Goal: Task Accomplishment & Management: Complete application form

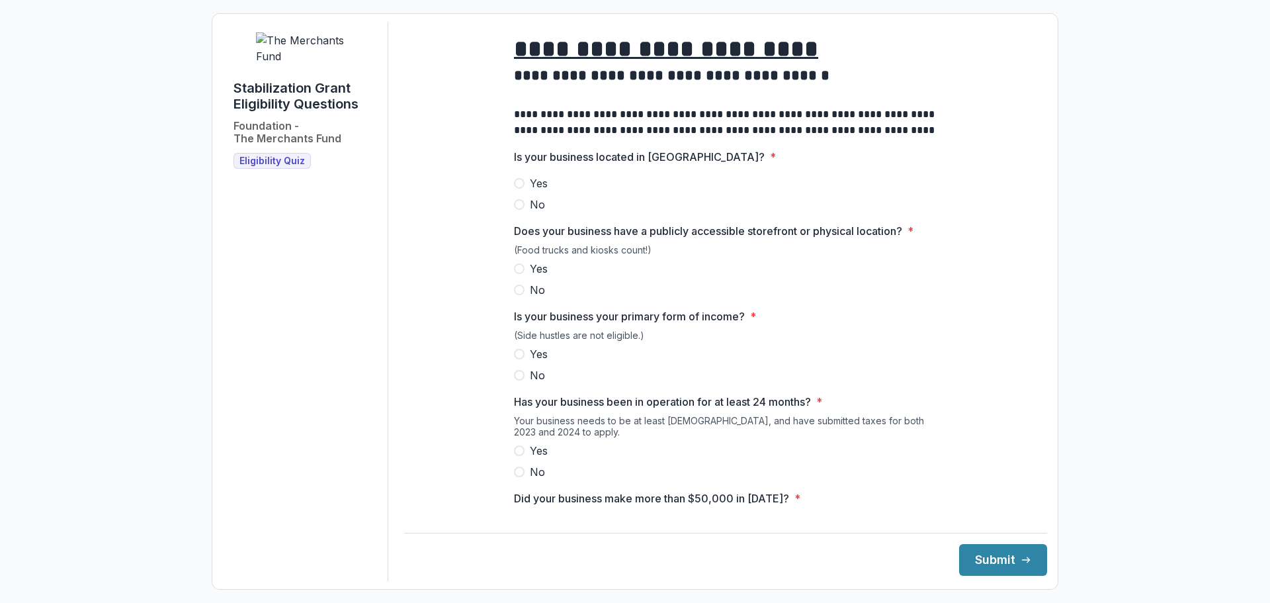
click at [536, 191] on span "Yes" at bounding box center [539, 183] width 18 height 16
click at [524, 277] on label "Yes" at bounding box center [725, 269] width 423 height 16
click at [530, 383] on span "No" at bounding box center [537, 375] width 15 height 16
click at [532, 362] on span "Yes" at bounding box center [539, 354] width 18 height 16
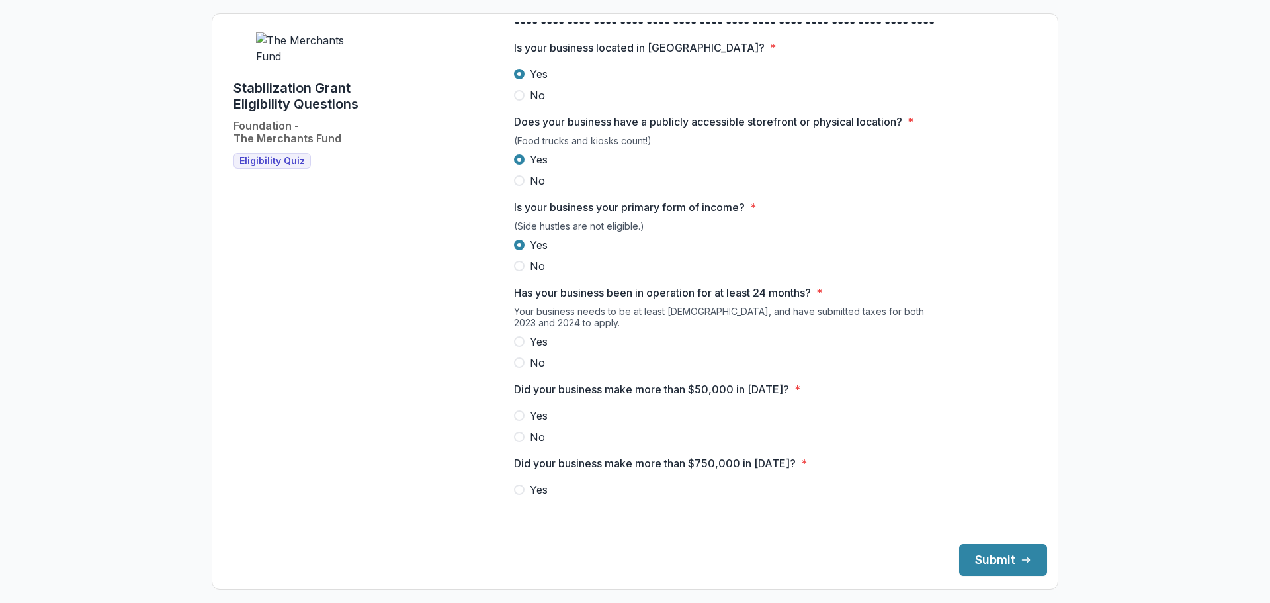
scroll to position [132, 0]
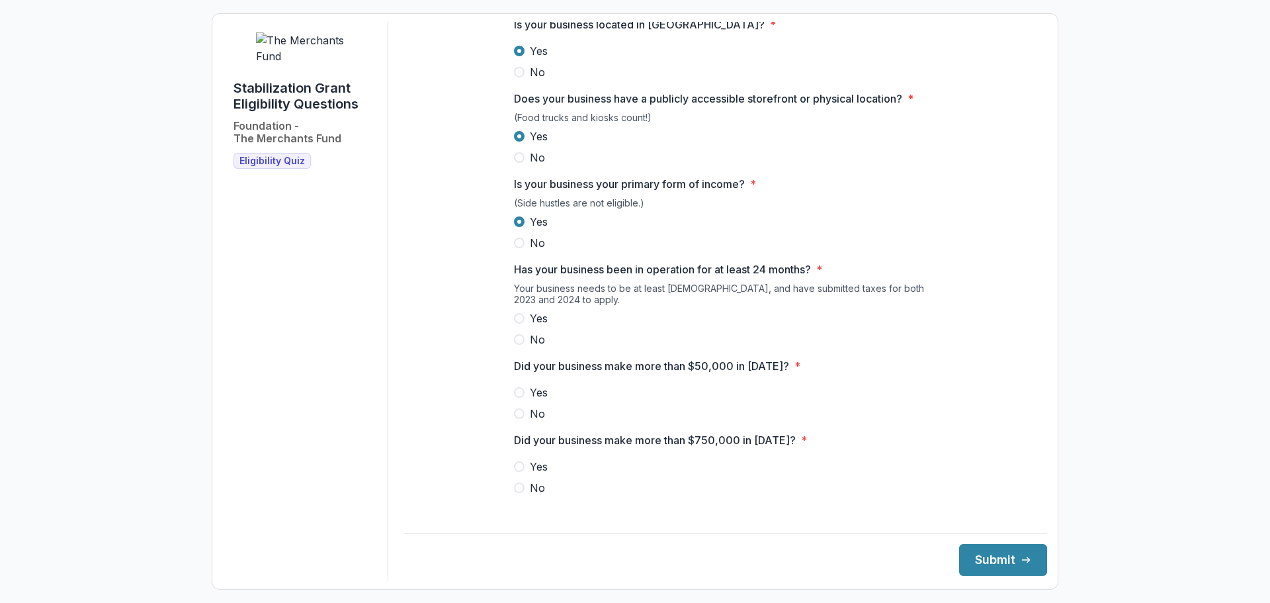
drag, startPoint x: 530, startPoint y: 328, endPoint x: 543, endPoint y: 353, distance: 28.4
click at [530, 326] on span "Yes" at bounding box center [539, 318] width 18 height 16
click at [524, 400] on label "Yes" at bounding box center [725, 392] width 423 height 16
click at [525, 496] on label "No" at bounding box center [725, 488] width 423 height 16
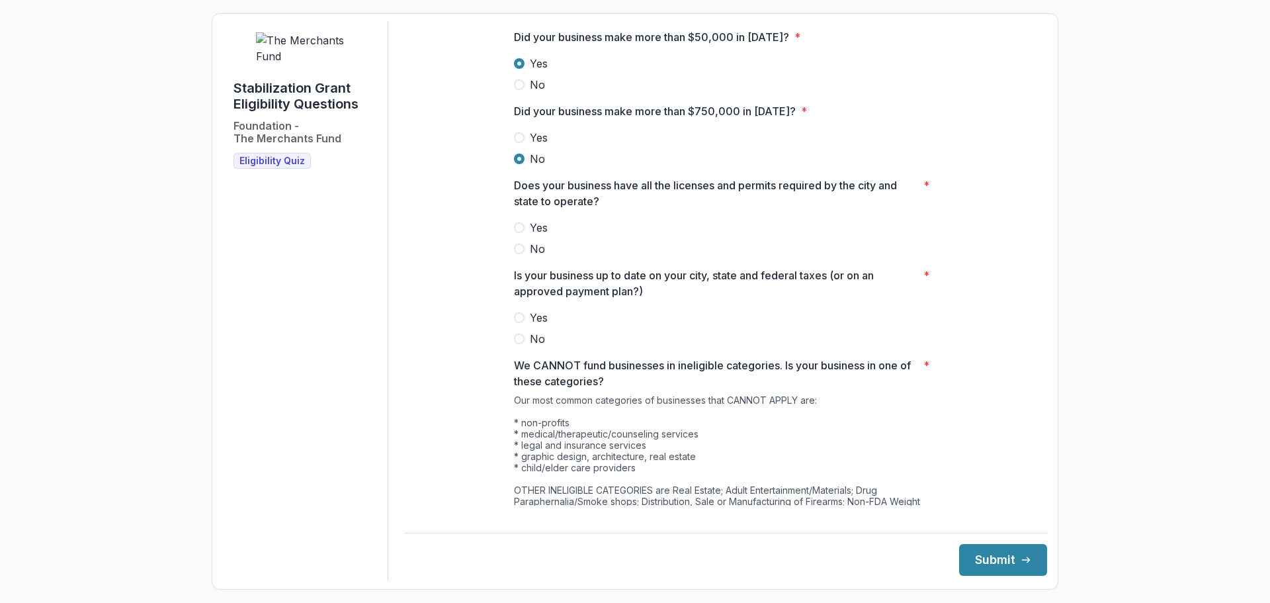
scroll to position [463, 0]
click at [530, 234] on span "Yes" at bounding box center [539, 226] width 18 height 16
click at [537, 324] on span "Yes" at bounding box center [539, 316] width 18 height 16
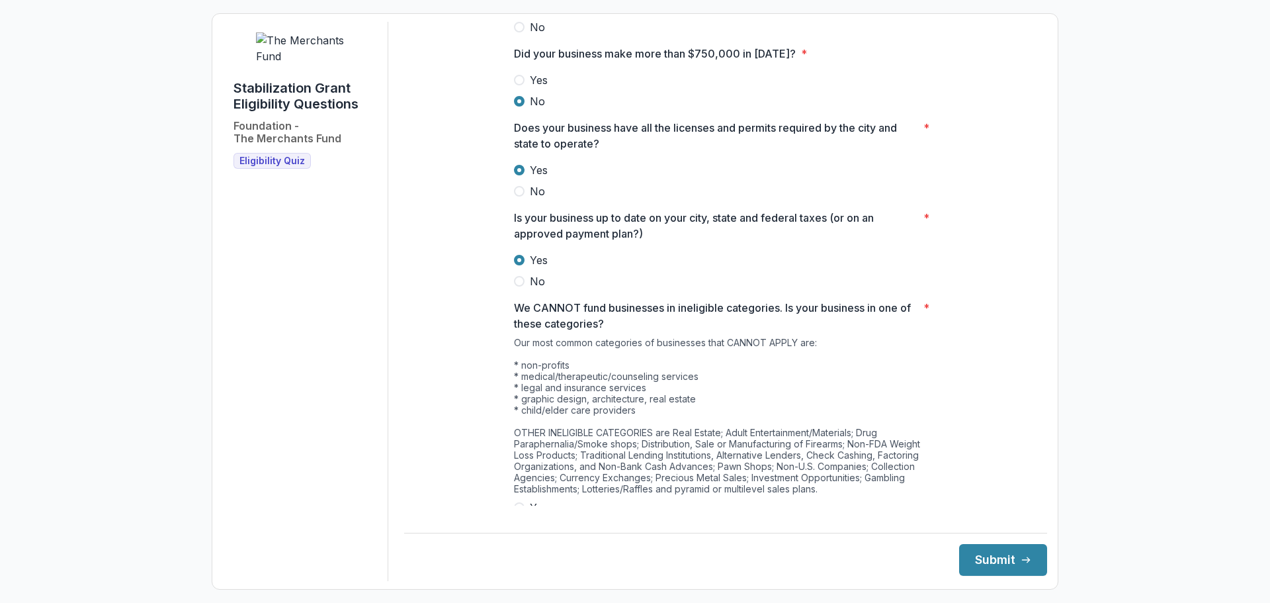
scroll to position [571, 0]
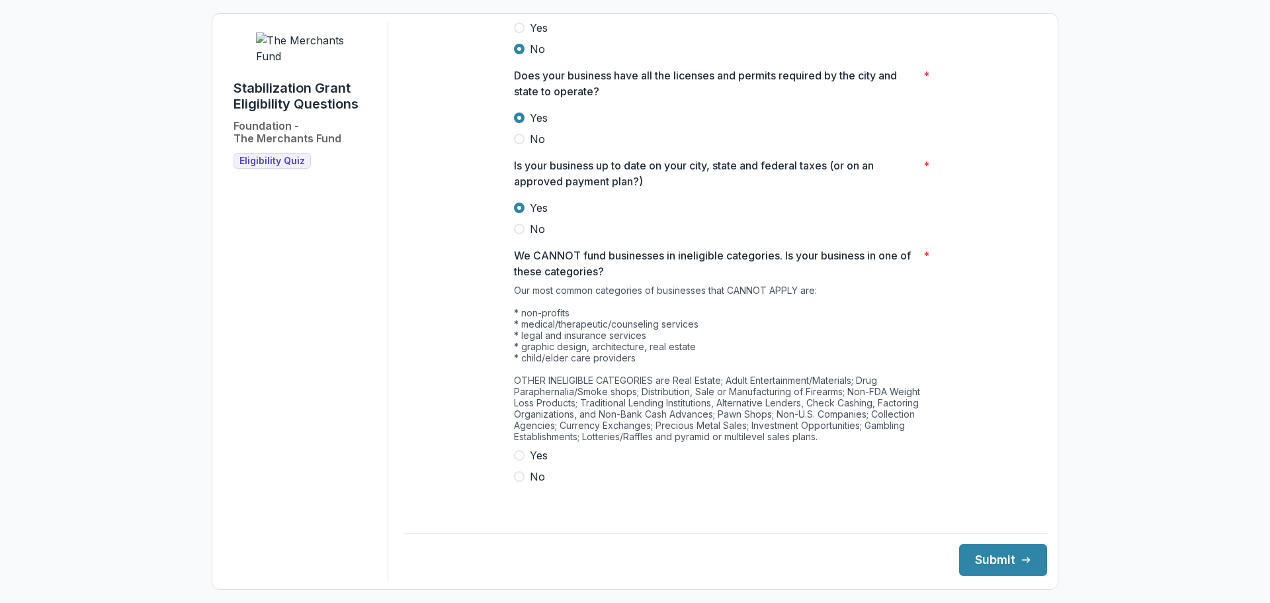
click at [523, 484] on label "No" at bounding box center [725, 476] width 423 height 16
click at [1011, 566] on button "Submit" at bounding box center [1003, 560] width 88 height 32
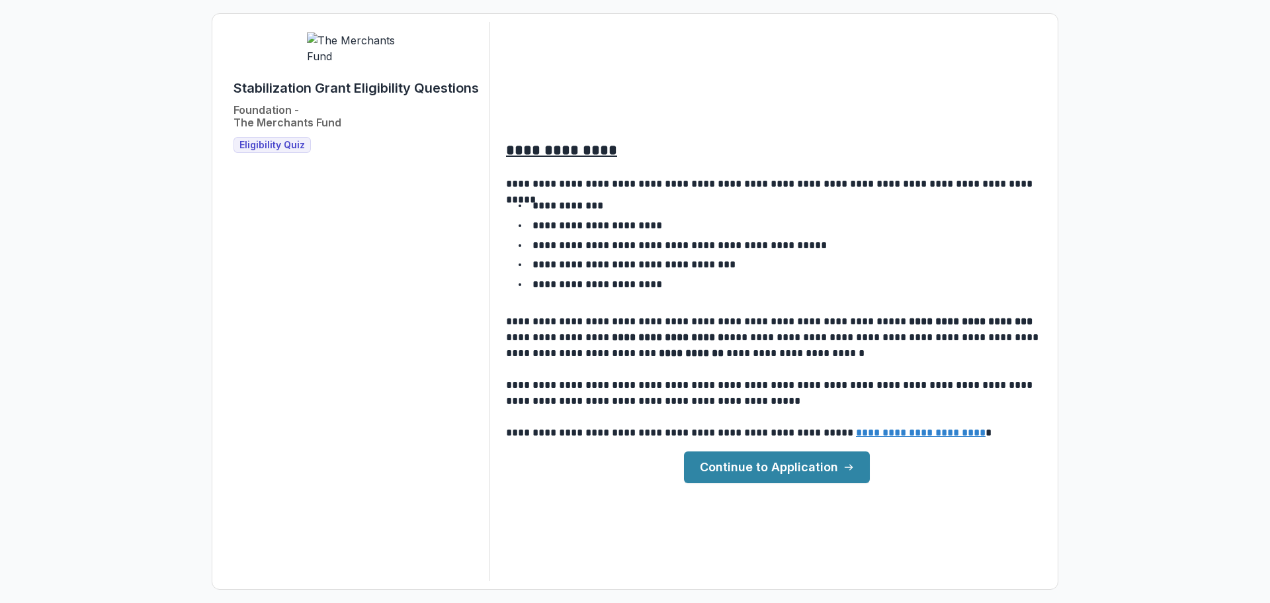
click at [707, 460] on link "Continue to Application" at bounding box center [777, 467] width 186 height 32
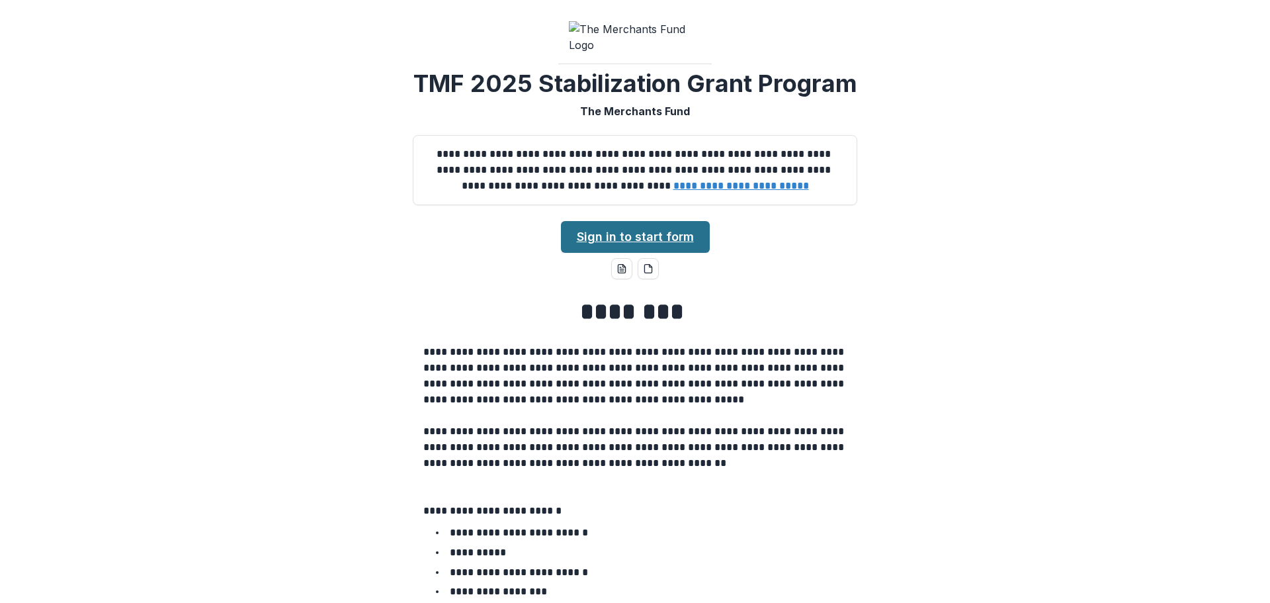
click at [649, 253] on link "Sign in to start form" at bounding box center [635, 237] width 149 height 32
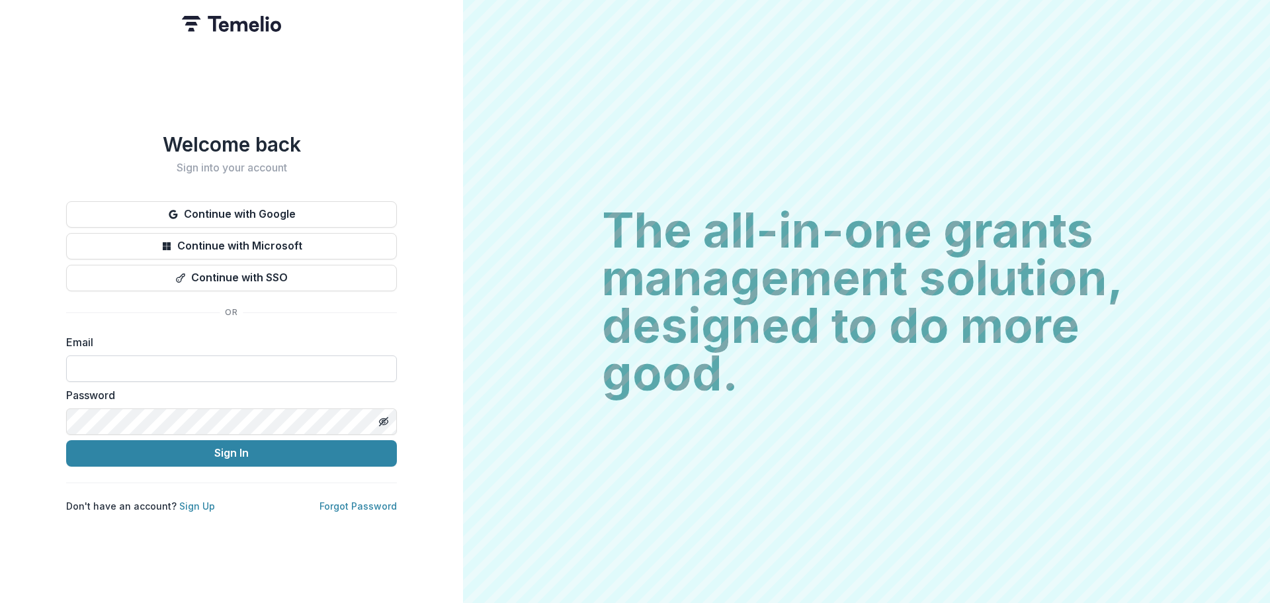
click at [173, 355] on input at bounding box center [231, 368] width 331 height 26
click at [232, 343] on label "Email" at bounding box center [227, 342] width 323 height 16
click at [224, 355] on input at bounding box center [231, 368] width 331 height 26
paste input "**********"
click at [79, 360] on input "**********" at bounding box center [231, 368] width 331 height 26
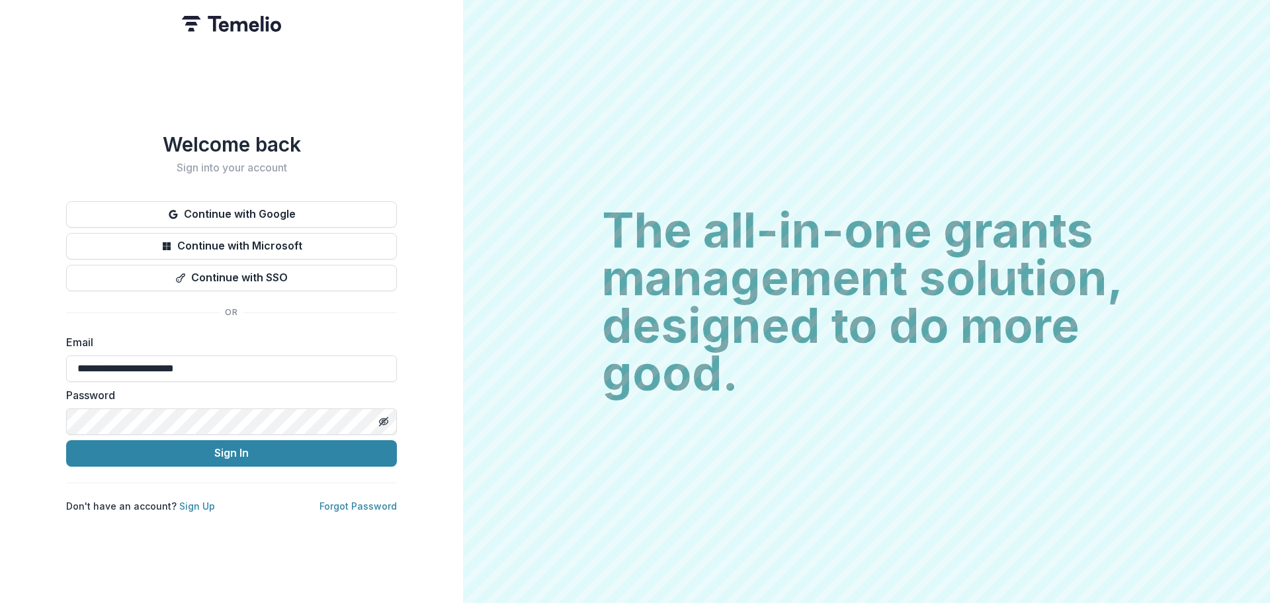
type input "**********"
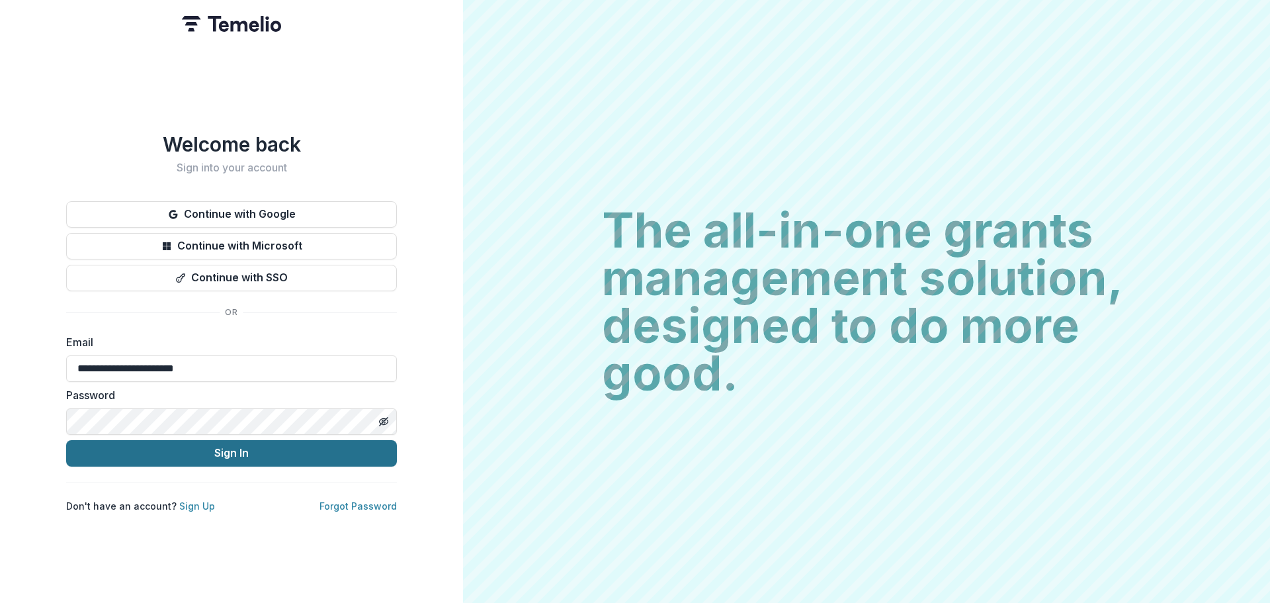
click at [205, 443] on button "Sign In" at bounding box center [231, 453] width 331 height 26
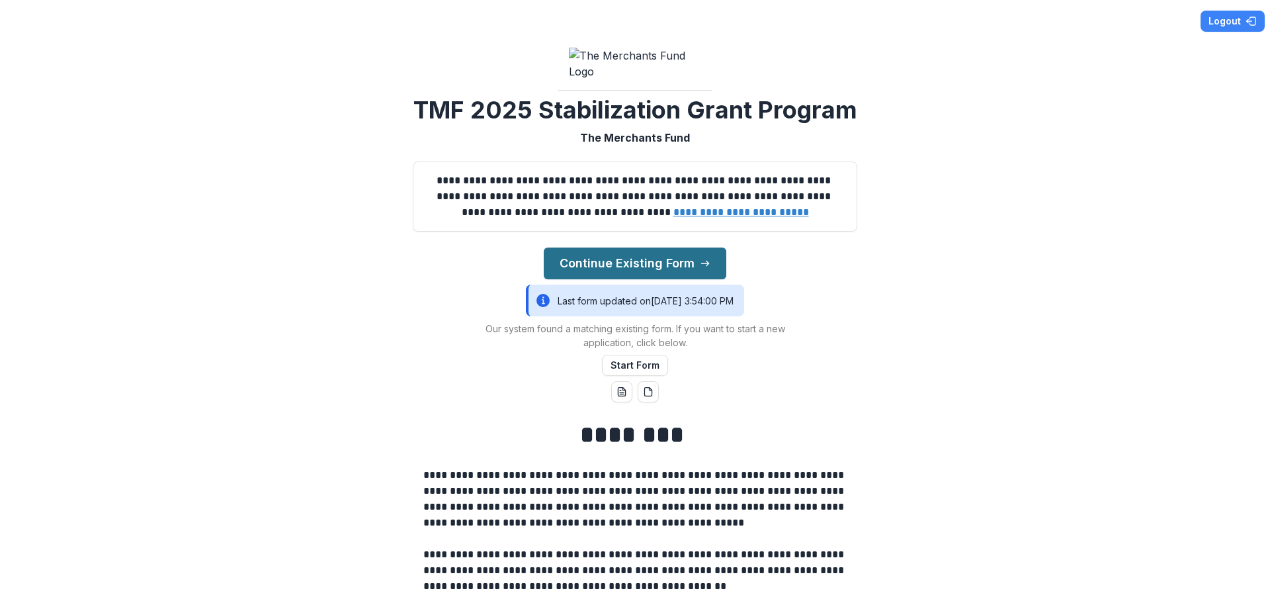
click at [690, 279] on button "Continue Existing Form" at bounding box center [635, 263] width 183 height 32
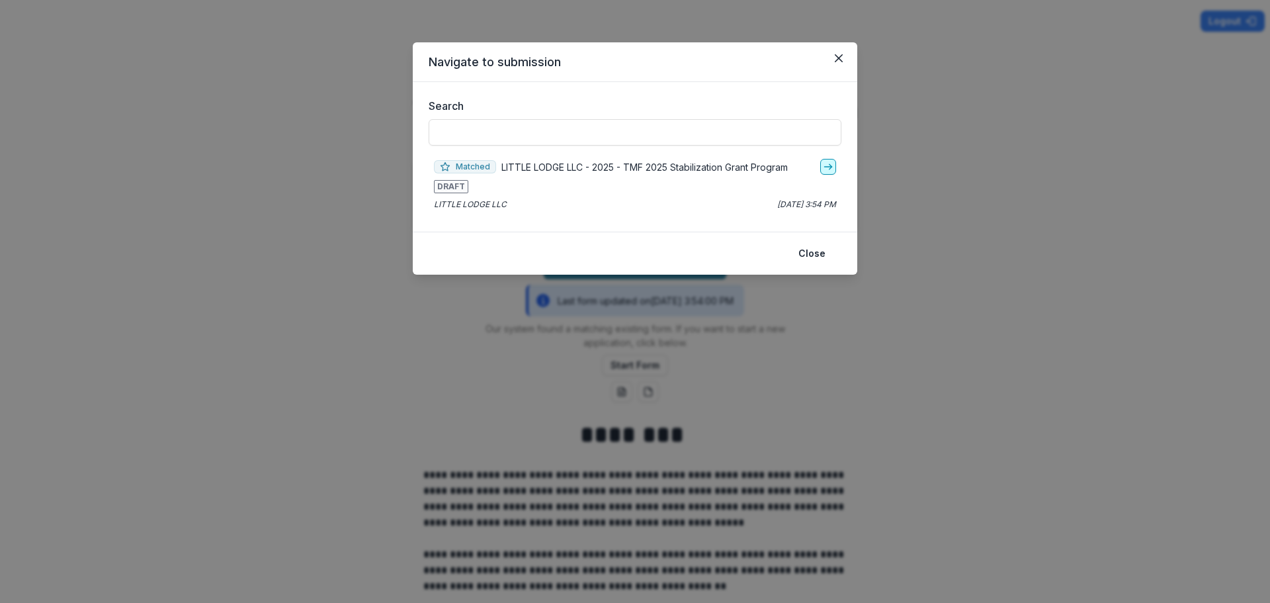
click at [822, 167] on link "go-to" at bounding box center [829, 167] width 16 height 16
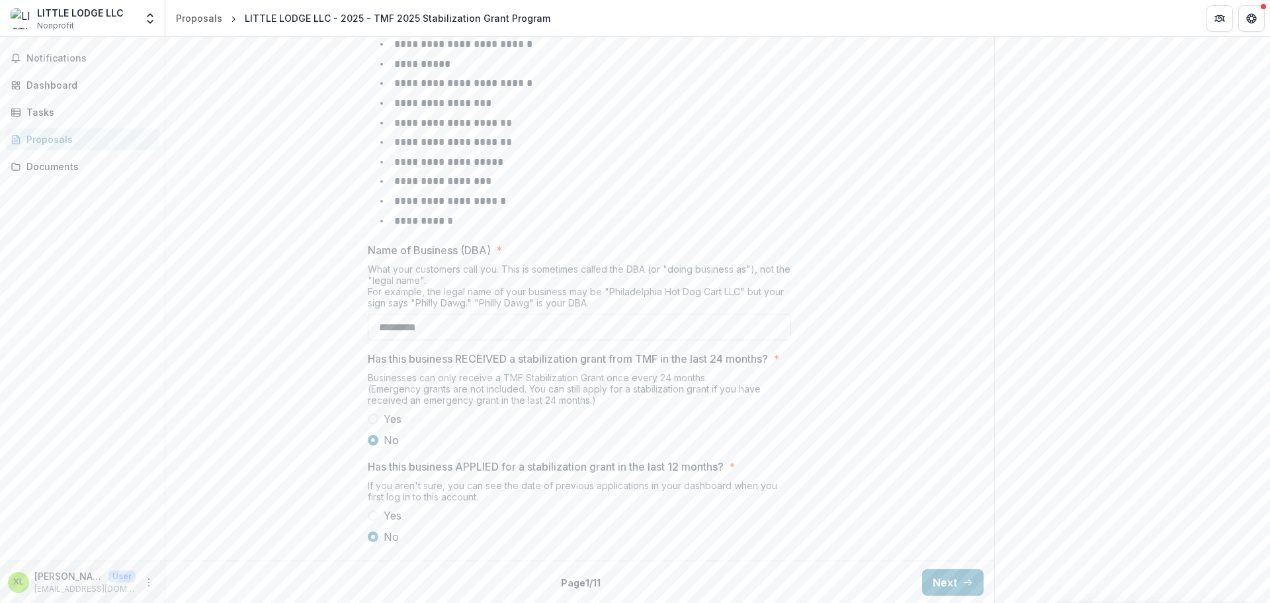
scroll to position [535, 0]
click at [955, 580] on button "Next" at bounding box center [953, 581] width 62 height 26
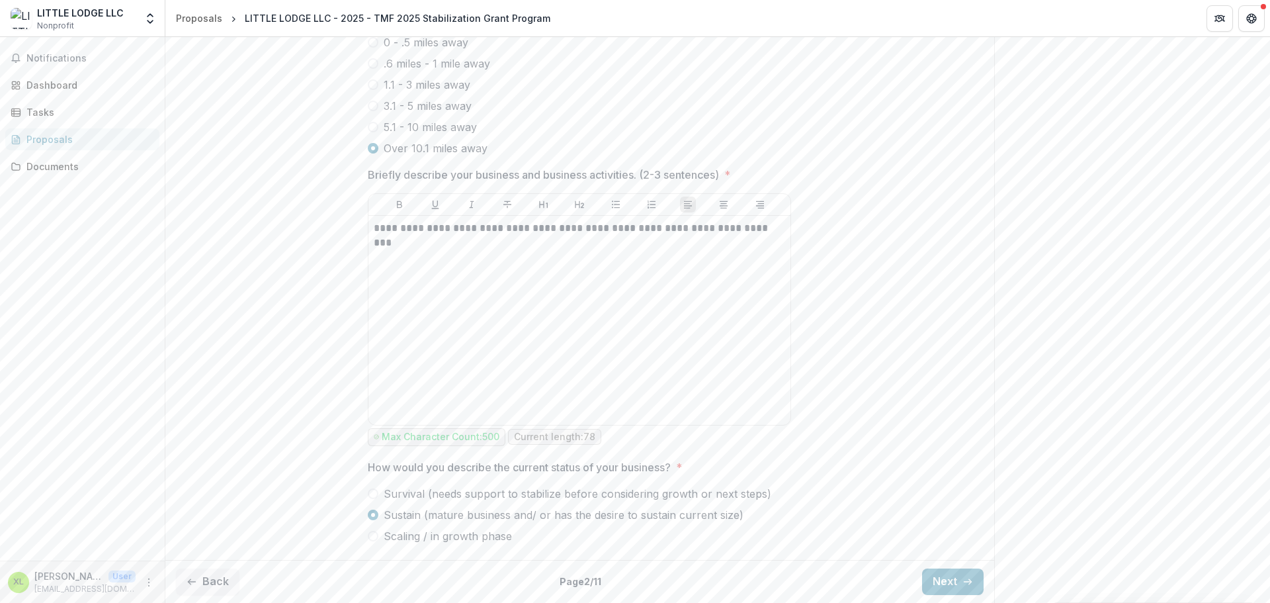
scroll to position [648, 0]
click at [963, 584] on icon "button" at bounding box center [968, 581] width 11 height 11
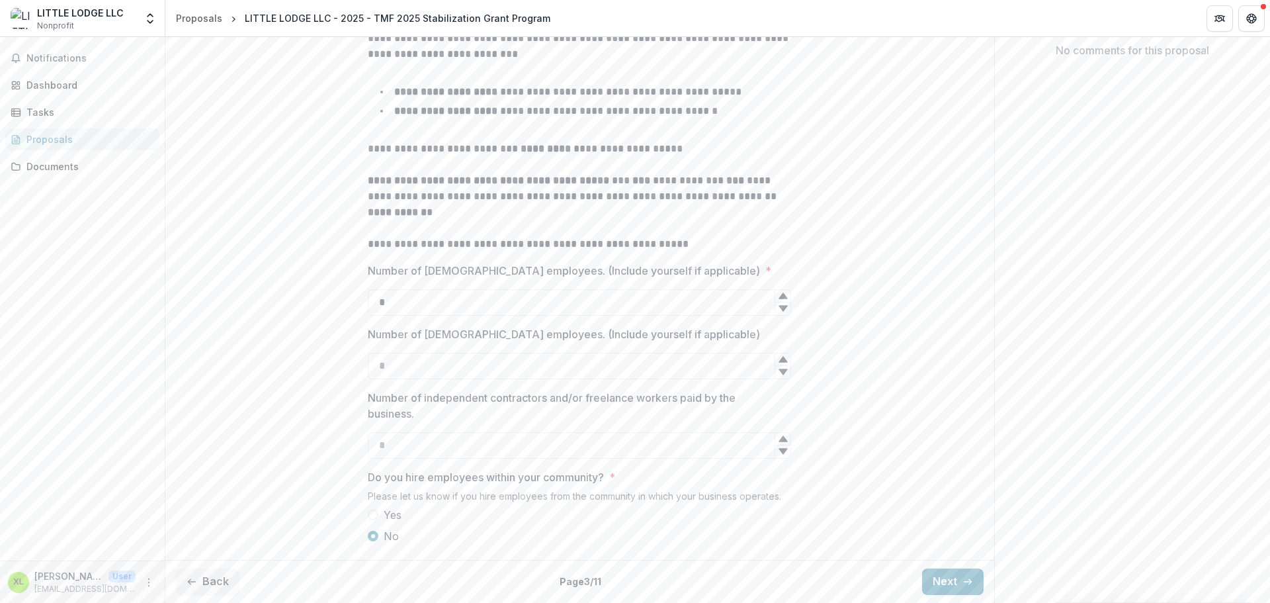
scroll to position [331, 0]
click at [969, 576] on icon "button" at bounding box center [968, 581] width 11 height 11
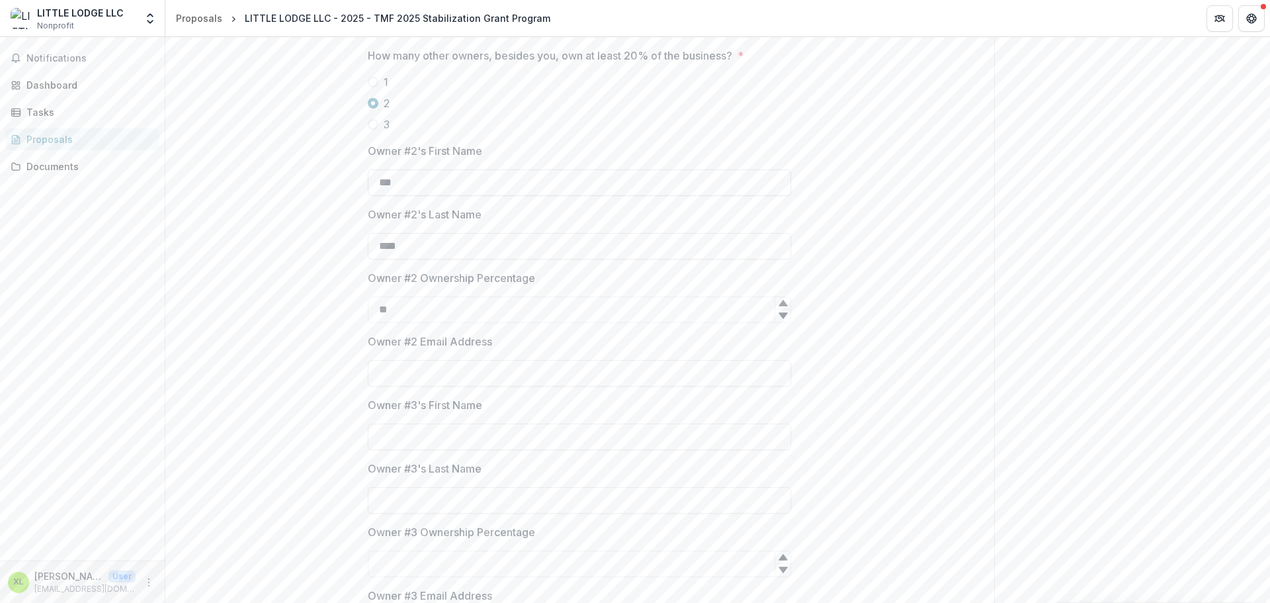
scroll to position [617, 0]
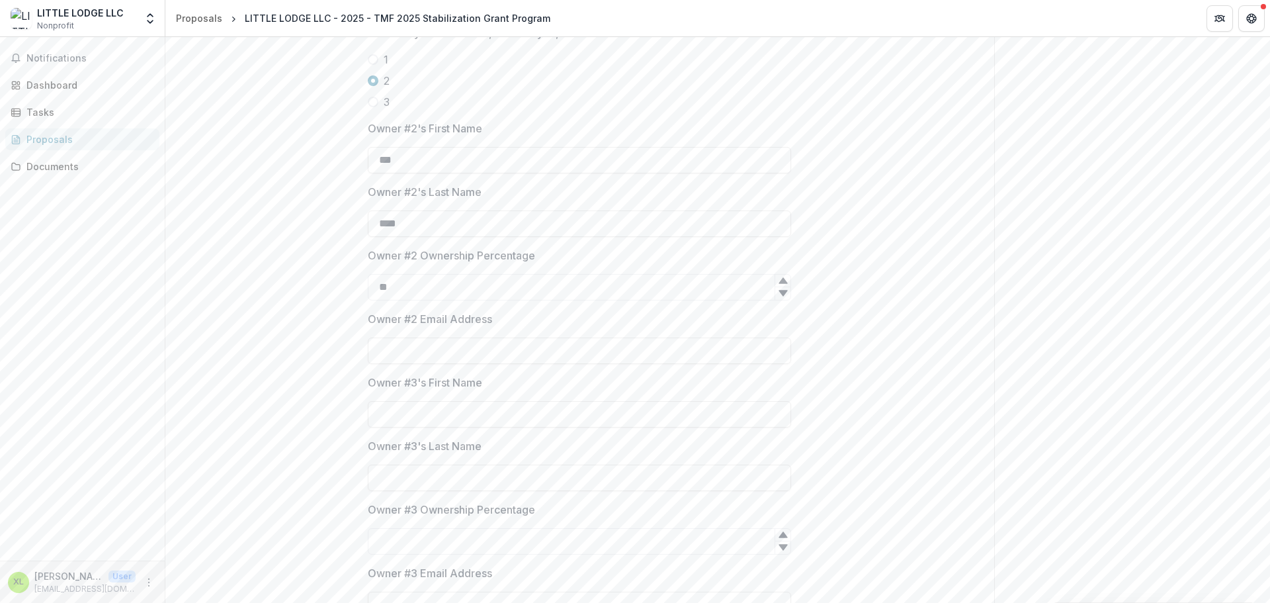
click at [371, 65] on span at bounding box center [373, 59] width 11 height 11
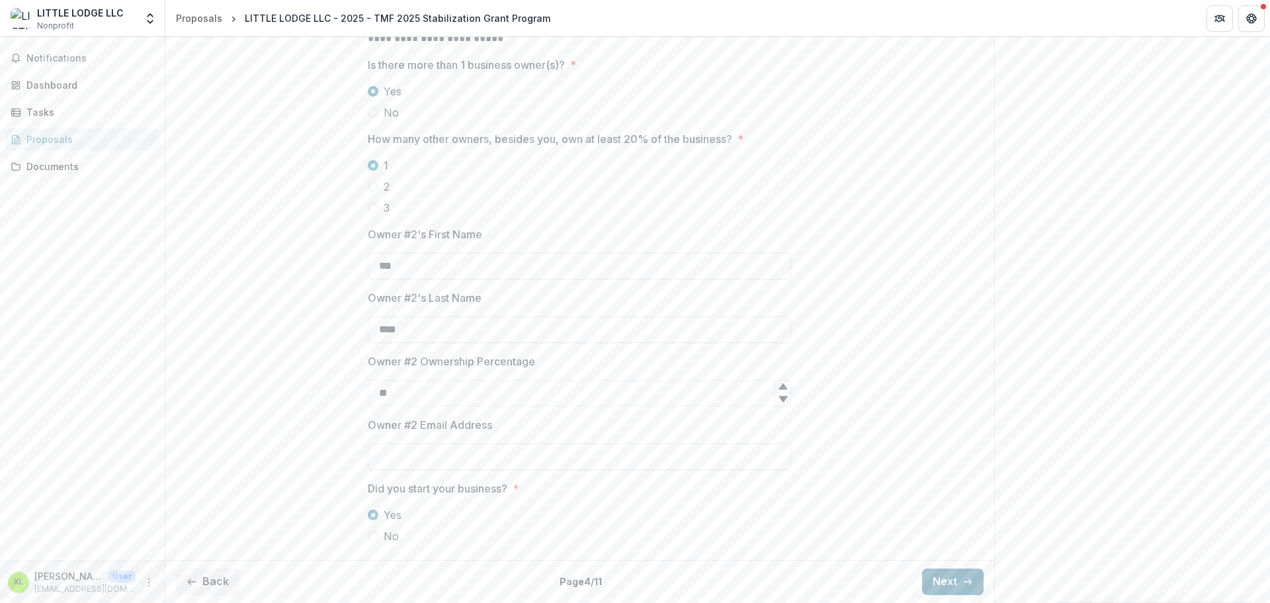
click at [965, 569] on button "Next" at bounding box center [953, 581] width 62 height 26
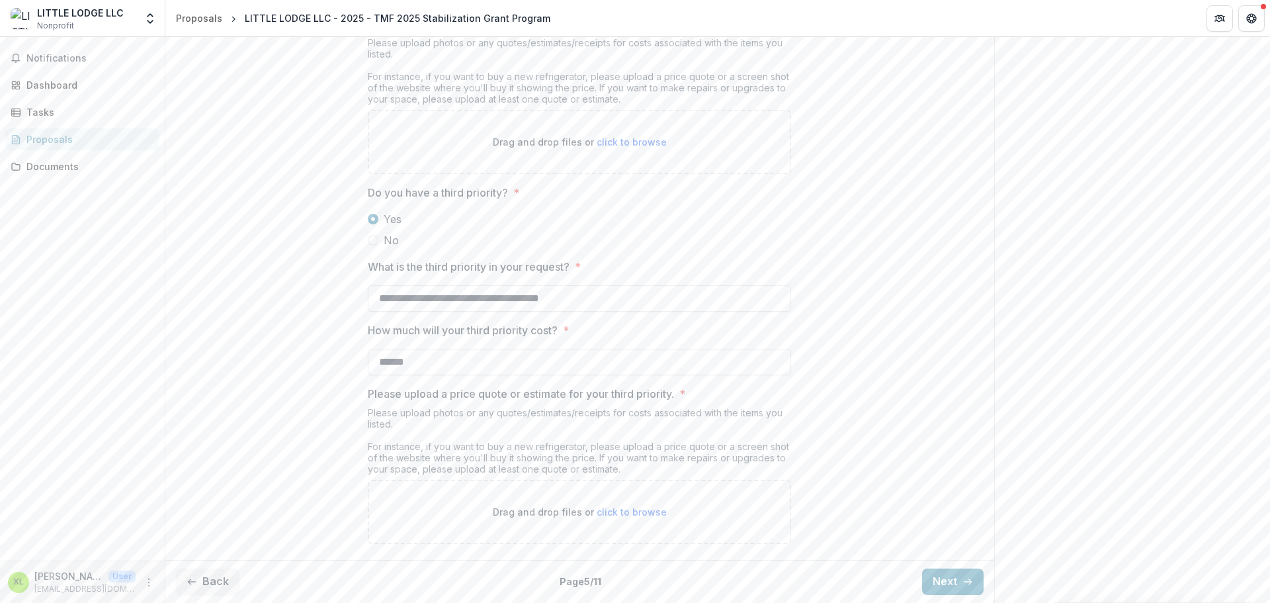
scroll to position [1896, 0]
click at [963, 584] on icon "button" at bounding box center [968, 581] width 11 height 11
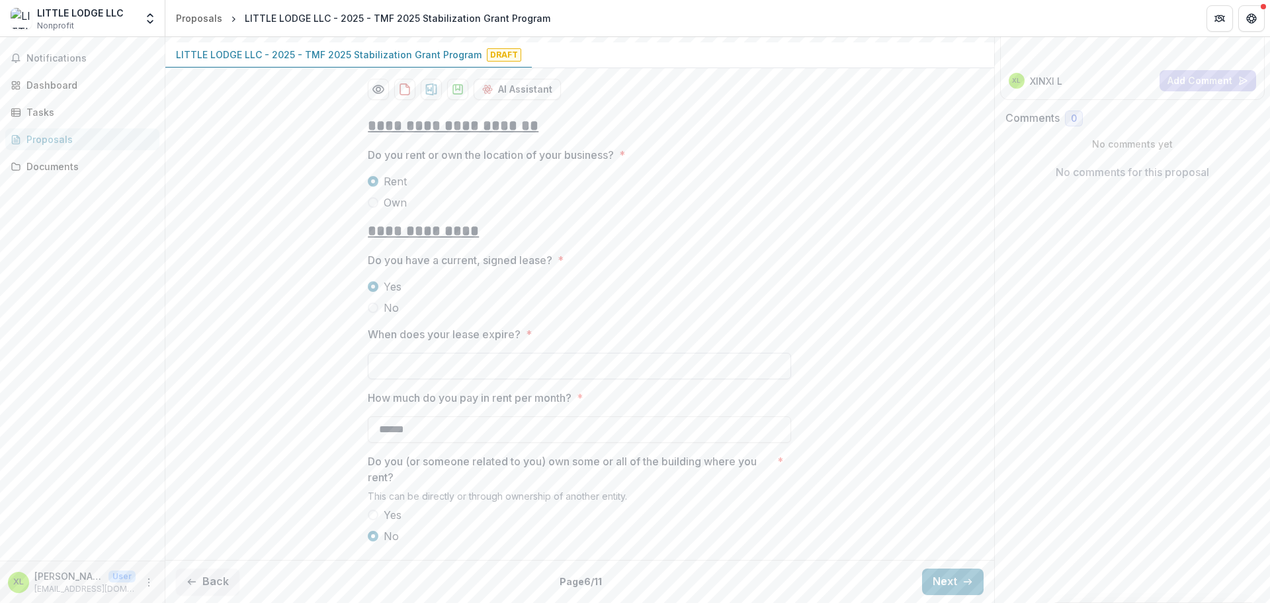
scroll to position [210, 0]
click at [948, 576] on button "Next" at bounding box center [953, 581] width 62 height 26
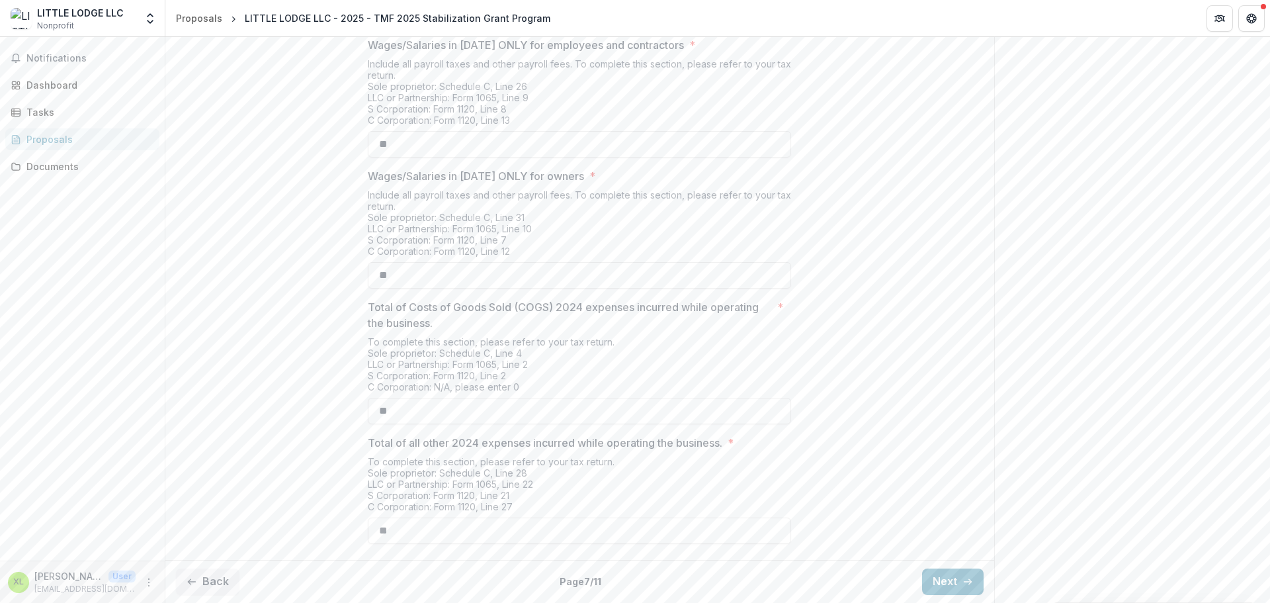
scroll to position [455, 0]
drag, startPoint x: 909, startPoint y: 576, endPoint x: 932, endPoint y: 576, distance: 22.5
click at [911, 576] on div "Back Page 7 / 11 Next" at bounding box center [579, 581] width 829 height 43
click at [934, 576] on button "Next" at bounding box center [953, 581] width 62 height 26
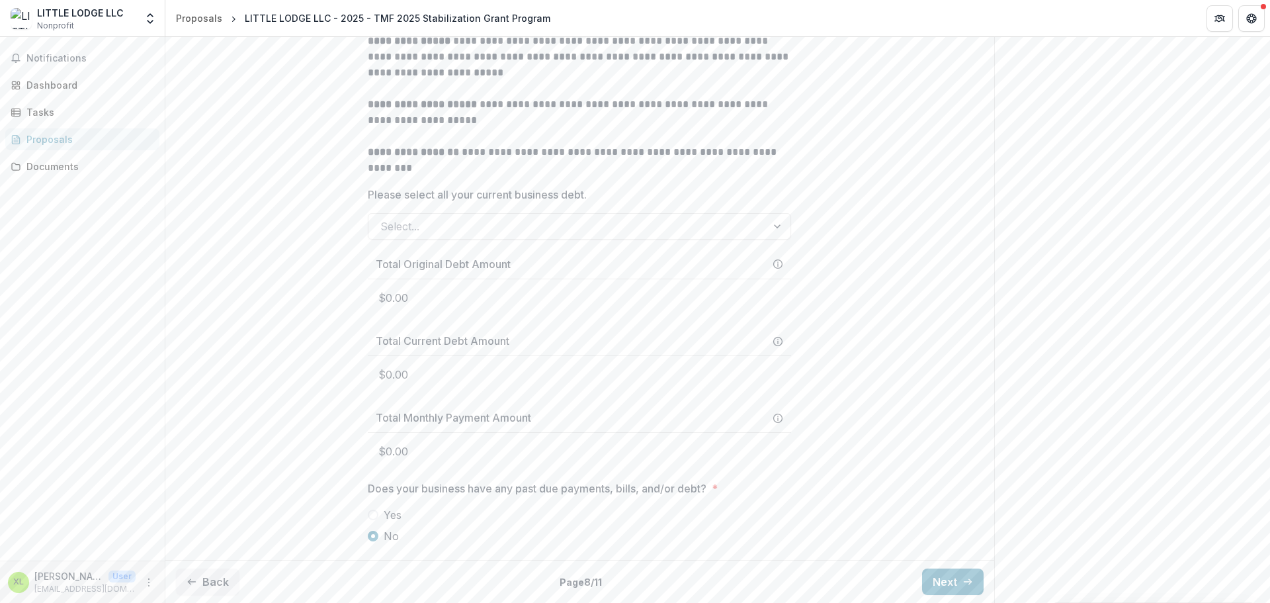
scroll to position [496, 0]
click at [947, 588] on button "Next" at bounding box center [953, 581] width 62 height 26
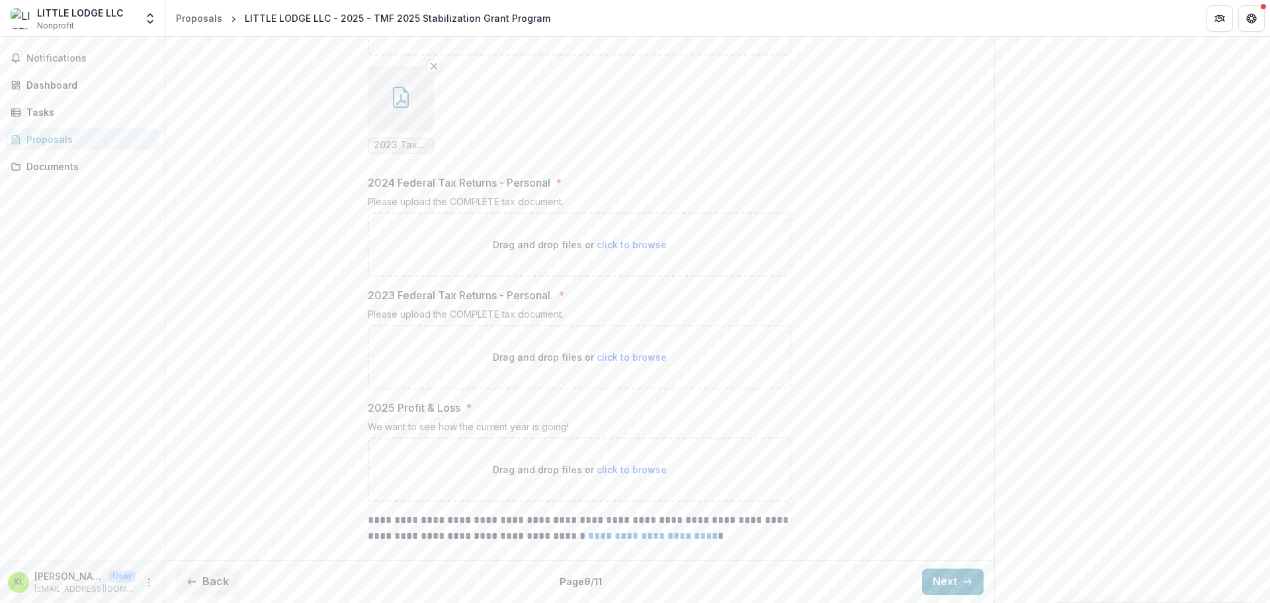
scroll to position [957, 0]
click at [928, 584] on button "Next" at bounding box center [953, 581] width 62 height 26
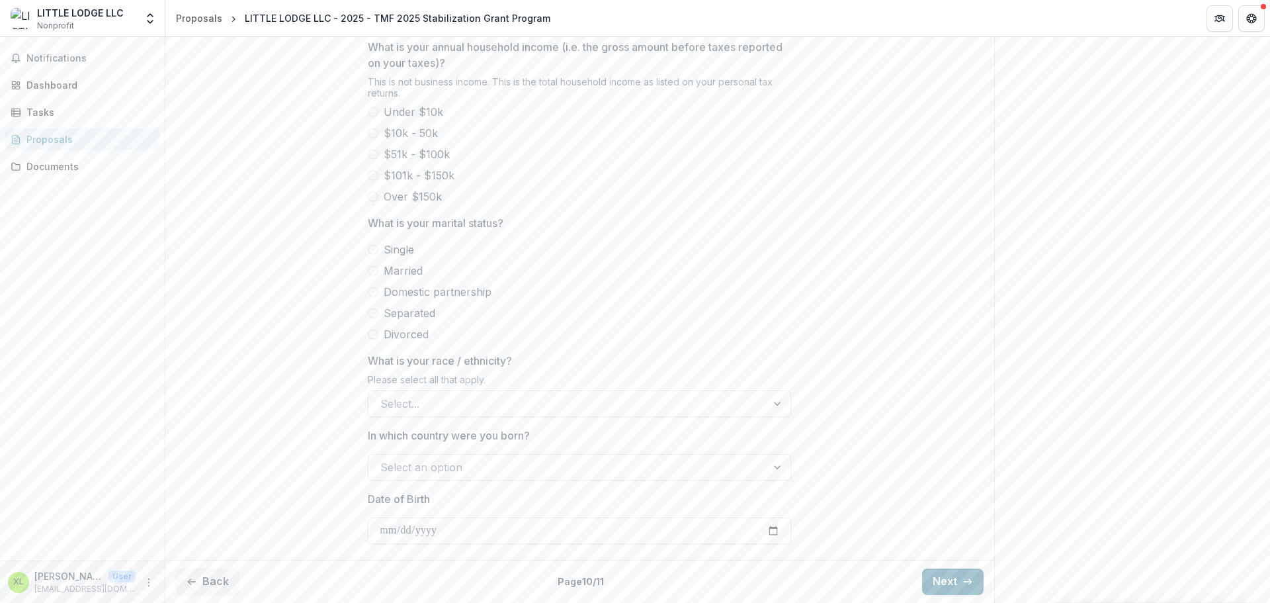
scroll to position [598, 0]
click at [928, 584] on button "Next" at bounding box center [953, 581] width 62 height 26
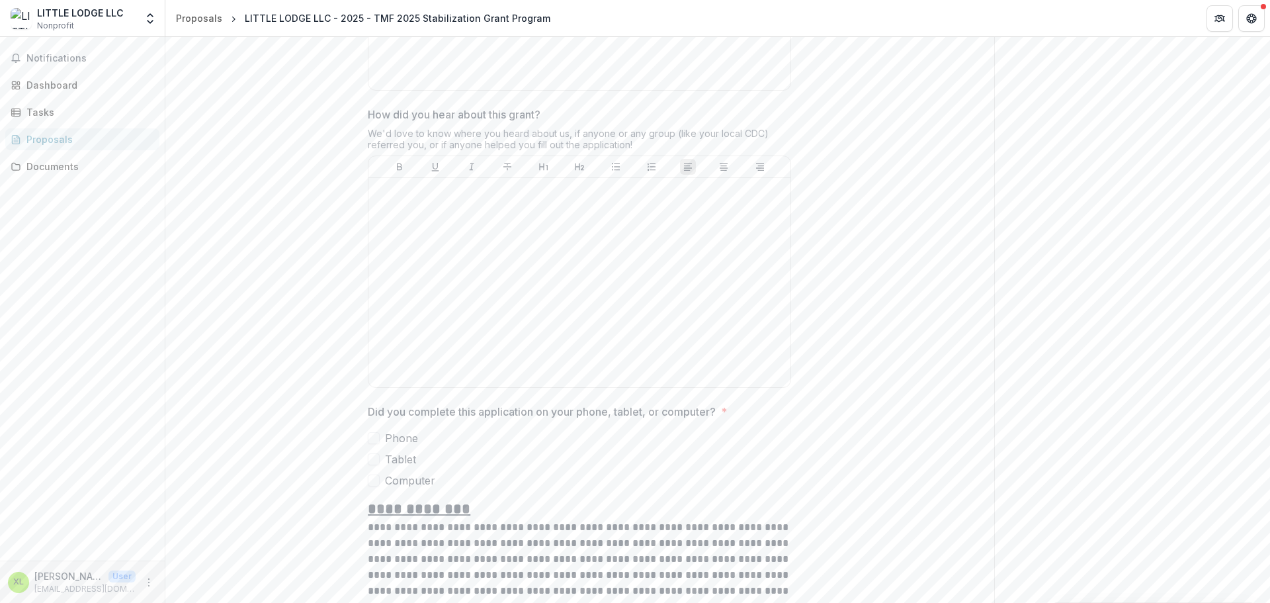
scroll to position [860, 0]
